Goal: Information Seeking & Learning: Learn about a topic

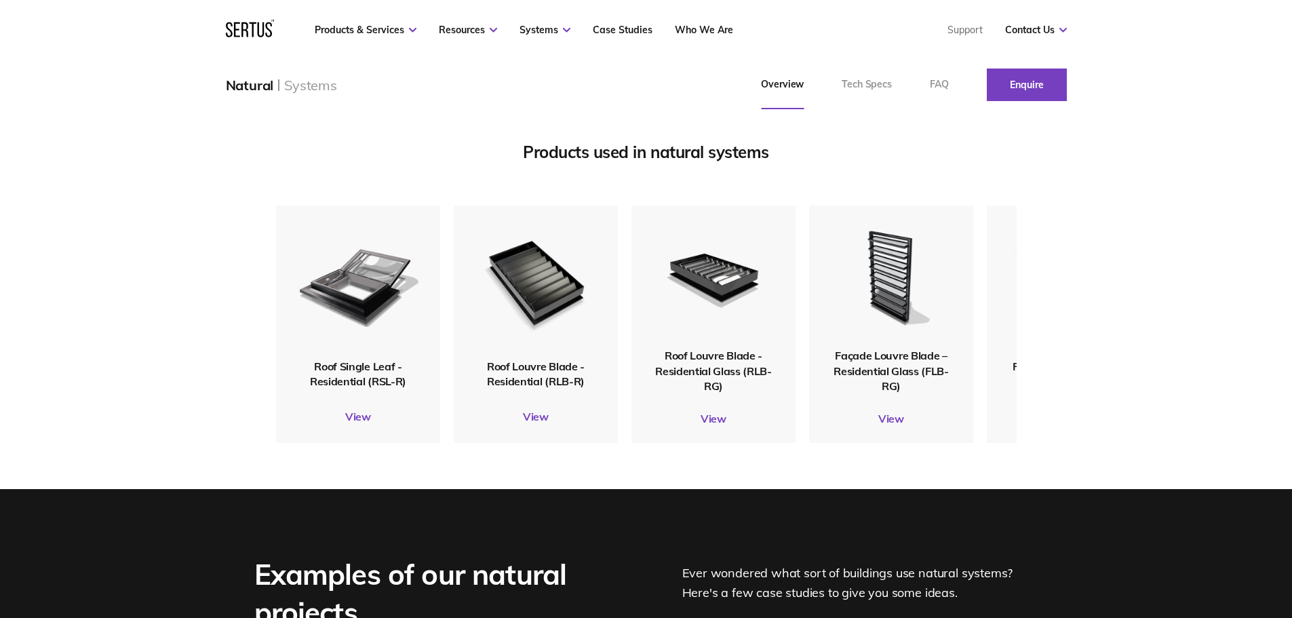
scroll to position [1696, 0]
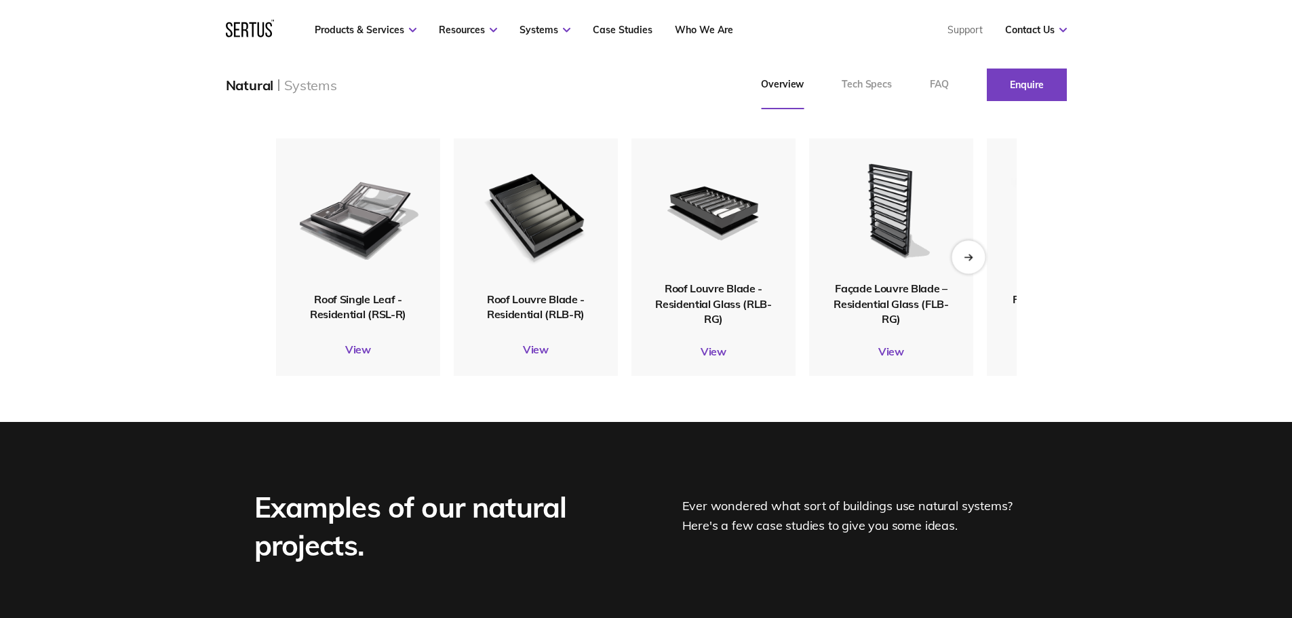
click at [963, 273] on div "Next slide" at bounding box center [968, 256] width 33 height 33
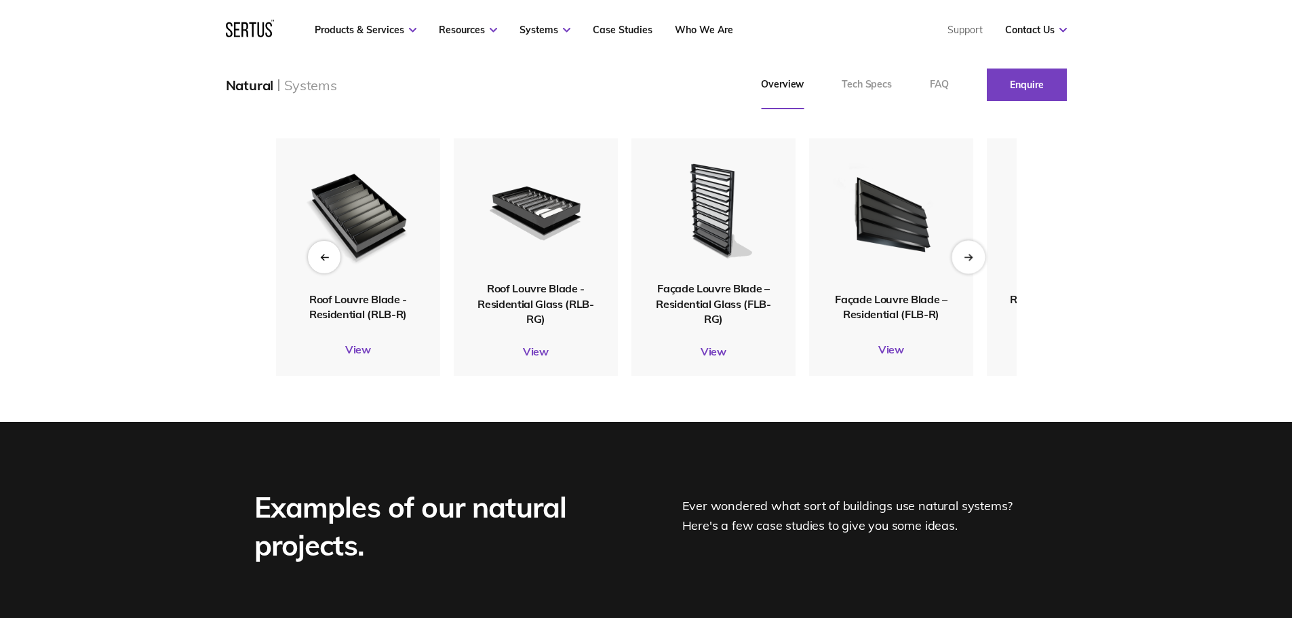
click at [963, 273] on div "Next slide" at bounding box center [968, 256] width 33 height 33
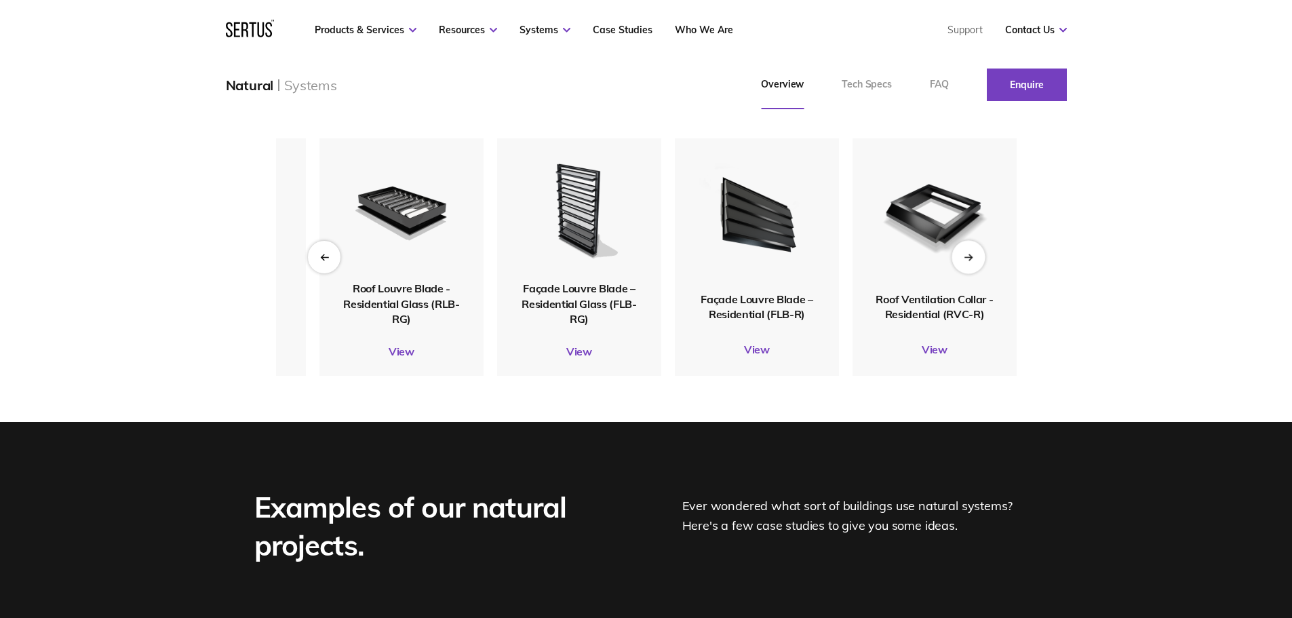
click at [963, 273] on div "Next slide" at bounding box center [968, 256] width 33 height 33
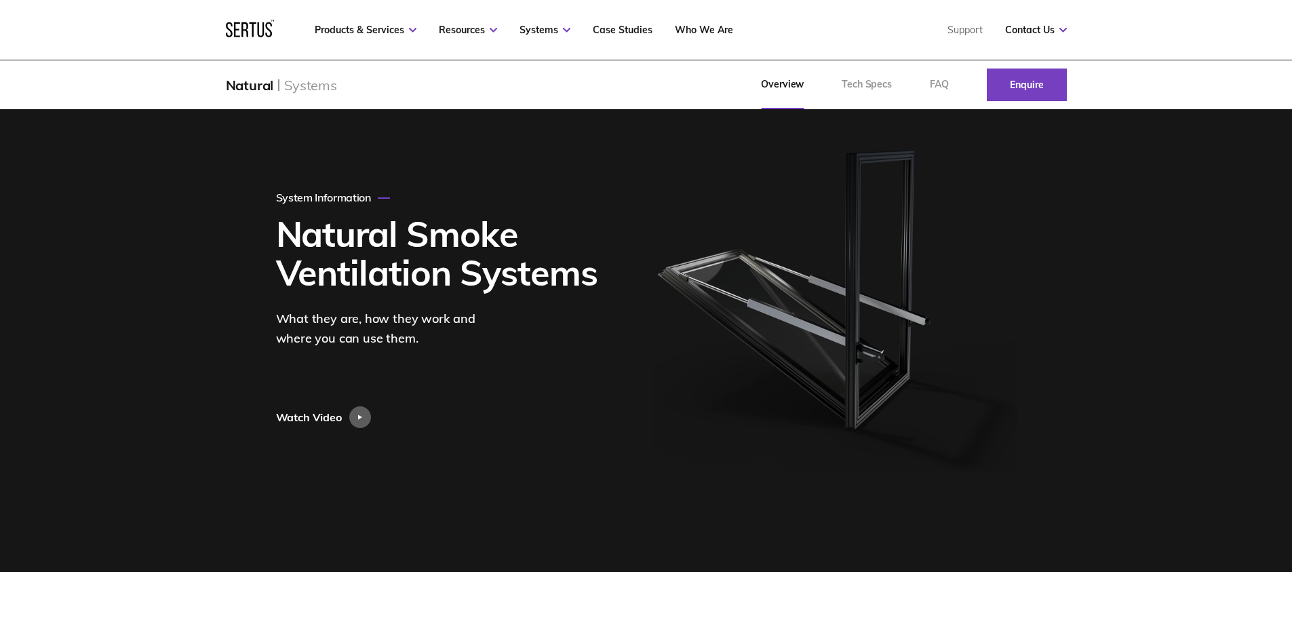
scroll to position [68, 0]
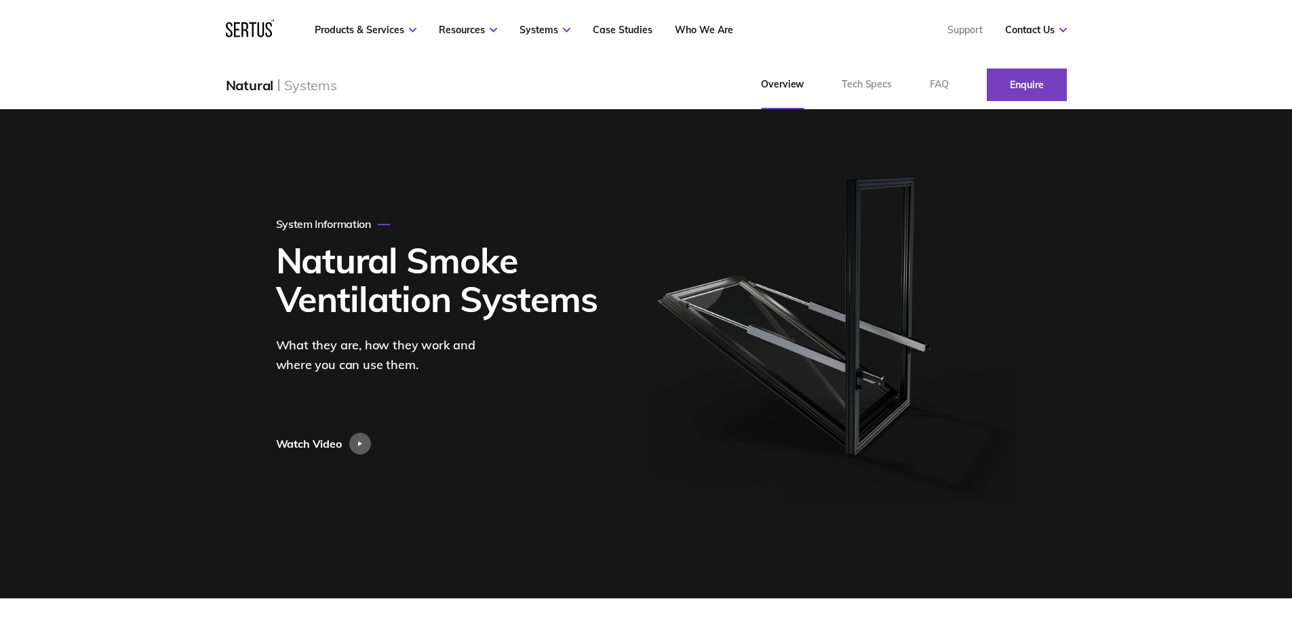
click at [322, 443] on div "Watch Video" at bounding box center [309, 444] width 66 height 22
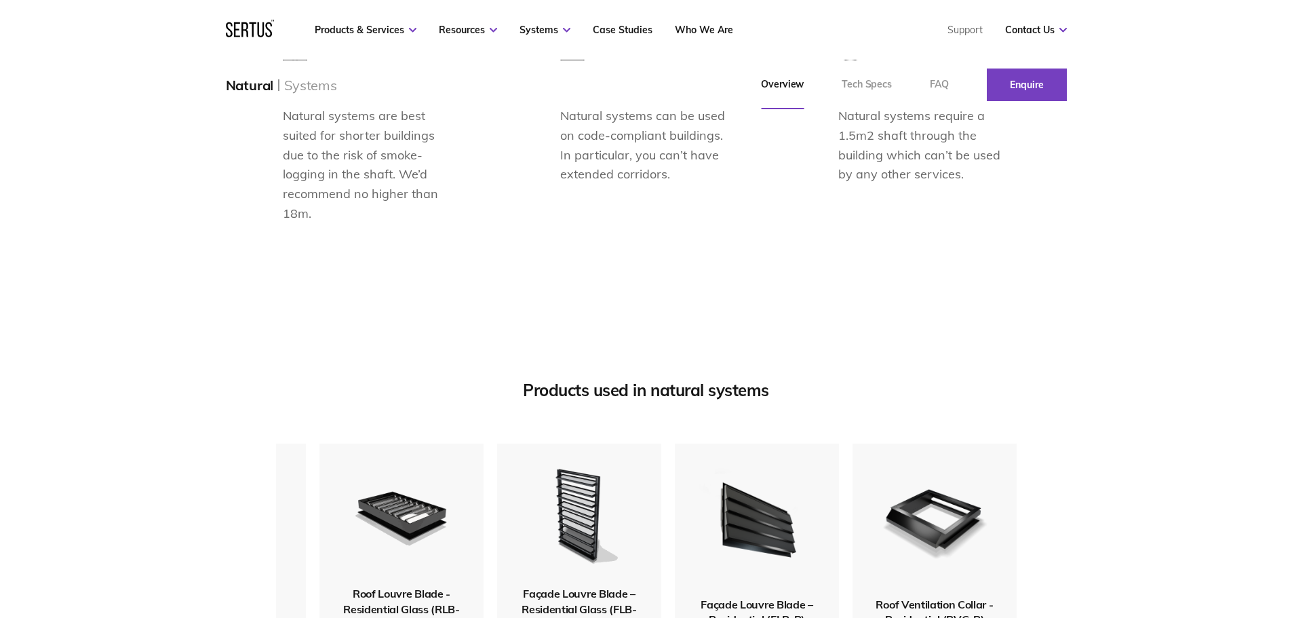
scroll to position [1356, 0]
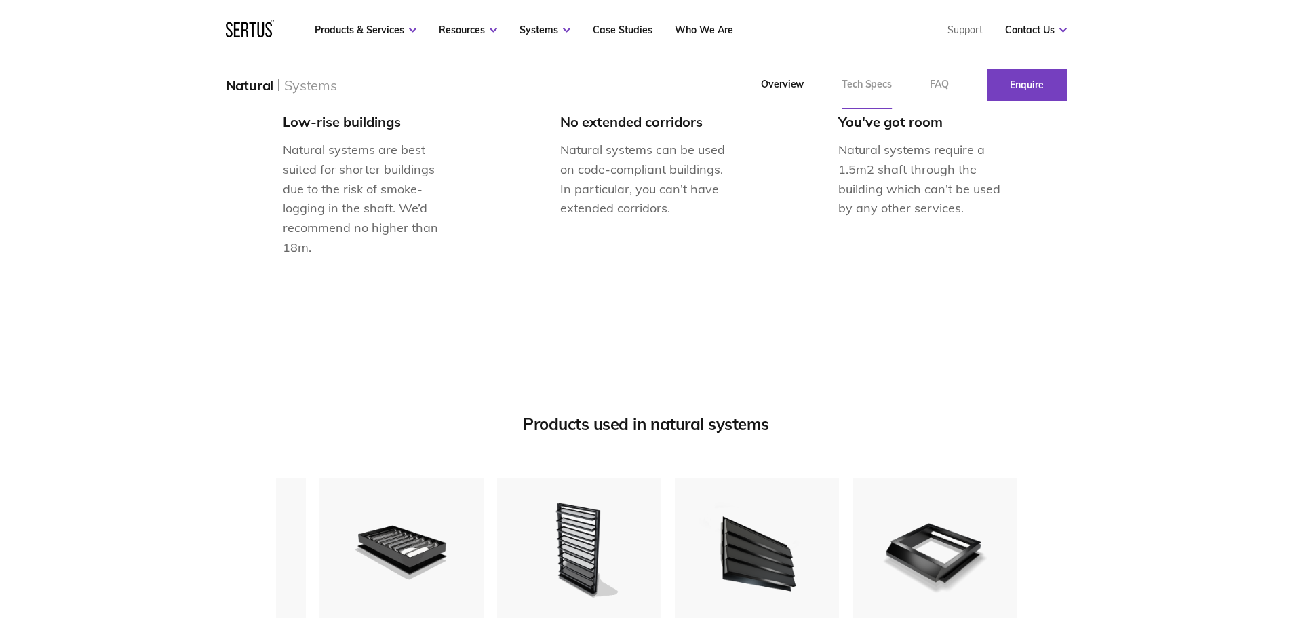
click at [853, 83] on link "Tech Specs" at bounding box center [867, 84] width 88 height 49
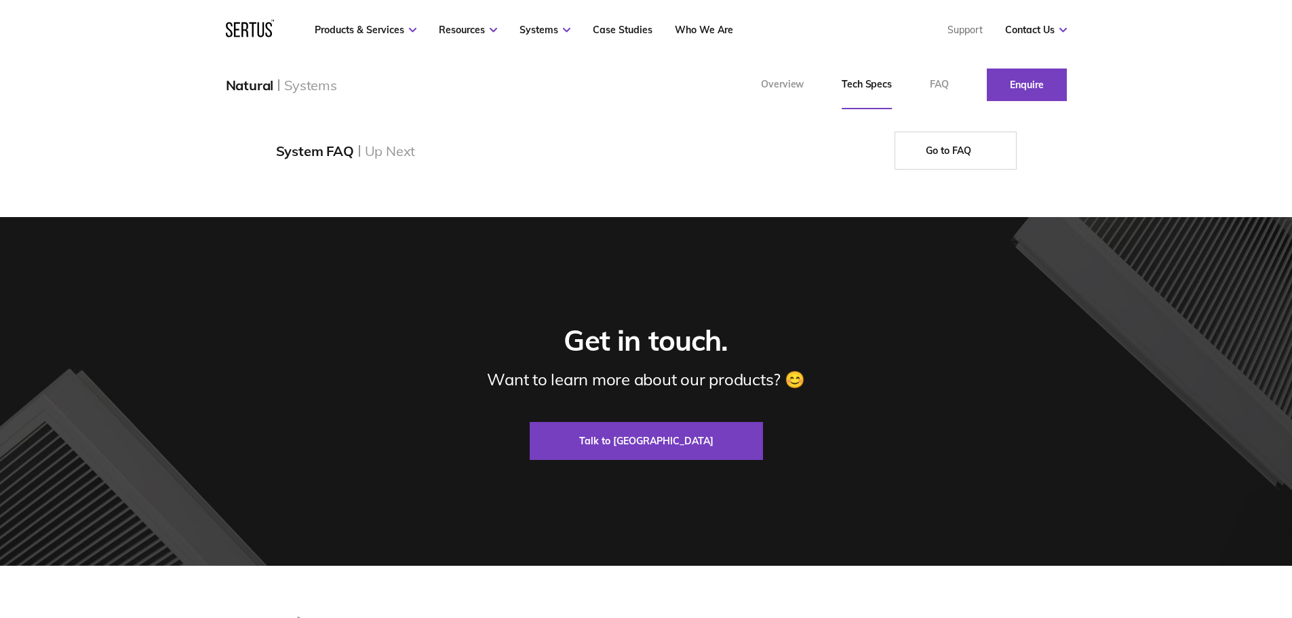
scroll to position [2781, 0]
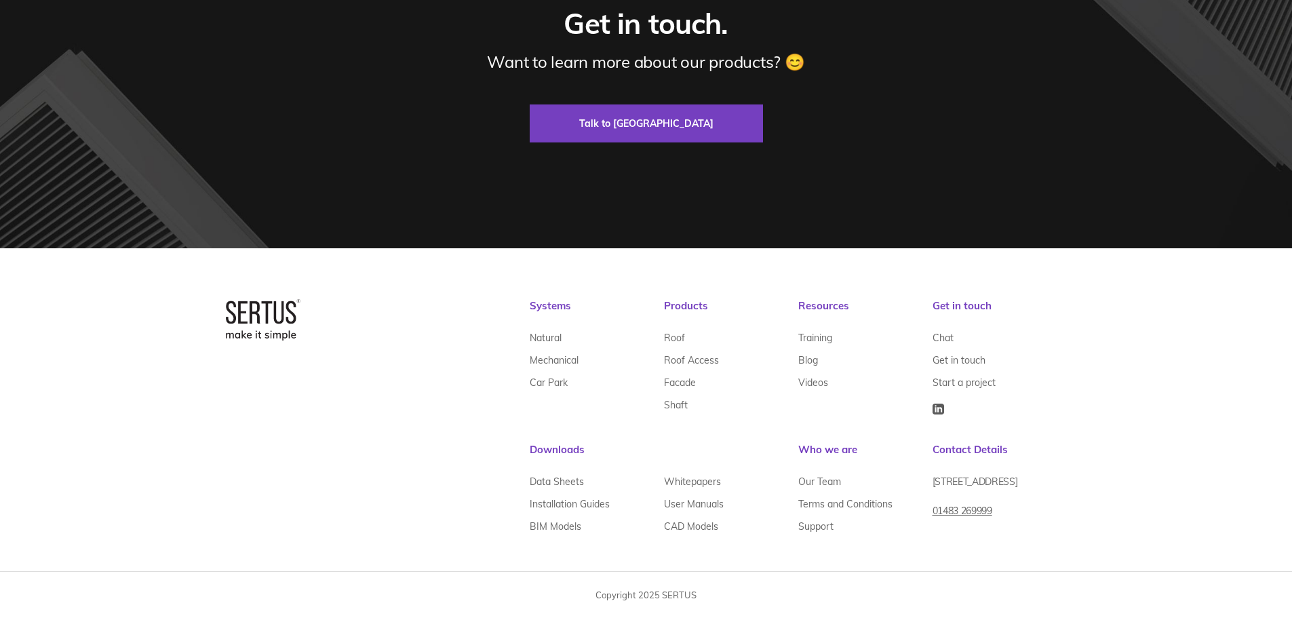
scroll to position [1356, 0]
